Goal: Navigation & Orientation: Find specific page/section

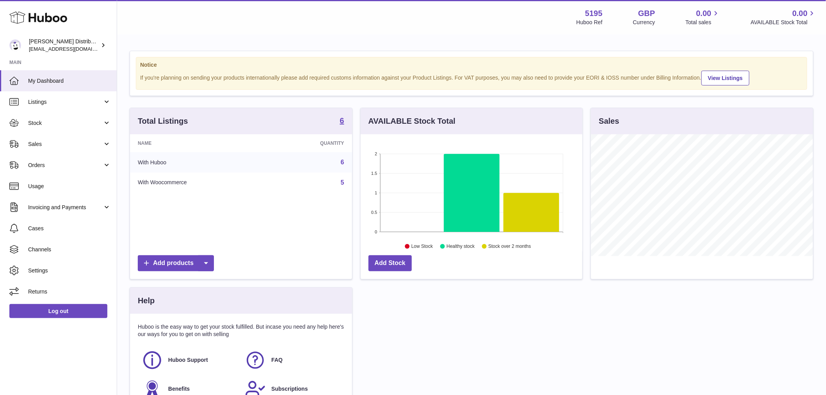
scroll to position [122, 222]
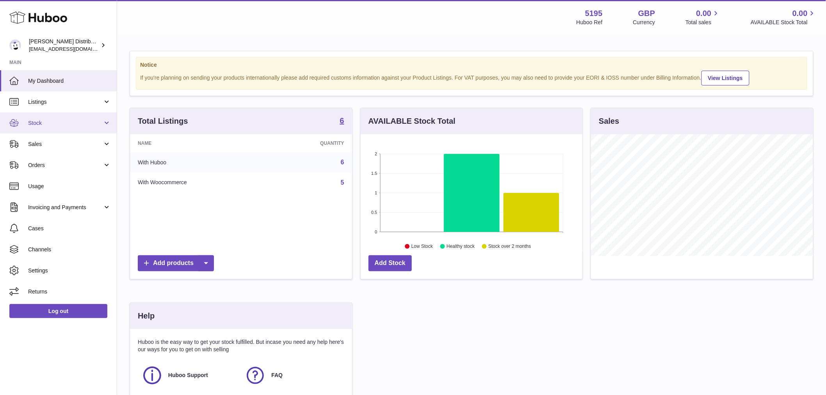
click at [44, 125] on span "Stock" at bounding box center [65, 123] width 75 height 7
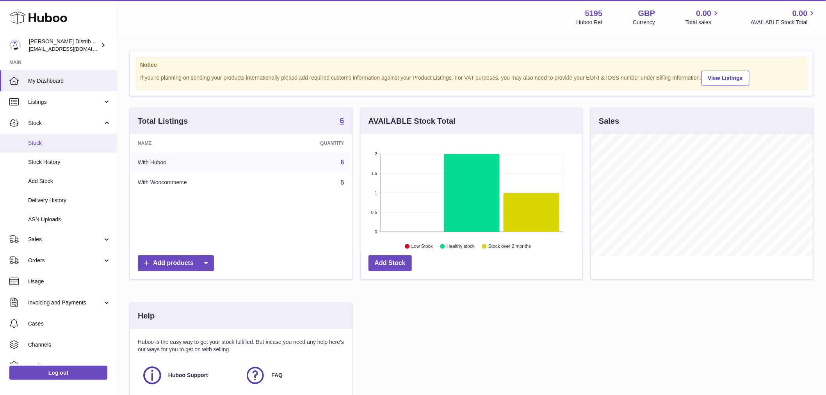
click at [50, 144] on span "Stock" at bounding box center [69, 142] width 83 height 7
